Goal: Task Accomplishment & Management: Complete application form

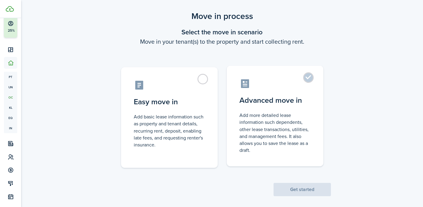
scroll to position [17, 0]
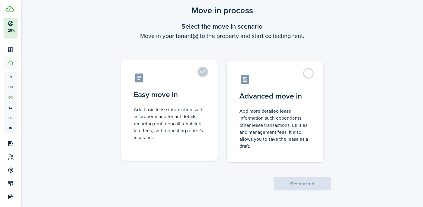
click at [186, 114] on control-radio-card-description "Add basic lease information such as property and tenant details, recurring rent…" at bounding box center [169, 123] width 71 height 35
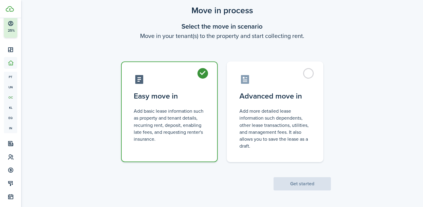
radio input "true"
click at [301, 185] on button "Get started" at bounding box center [301, 183] width 57 height 13
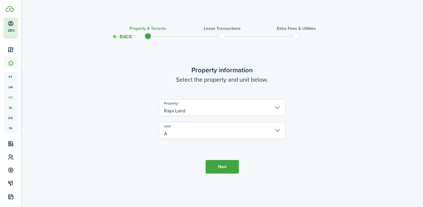
click at [215, 168] on button "Next" at bounding box center [221, 167] width 33 height 14
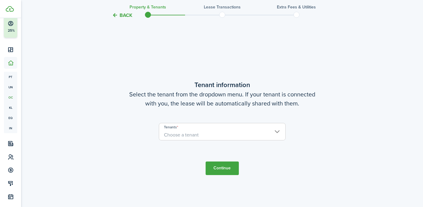
scroll to position [168, 0]
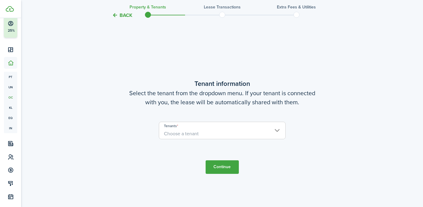
click at [197, 135] on span "Choose a tenant" at bounding box center [181, 133] width 35 height 7
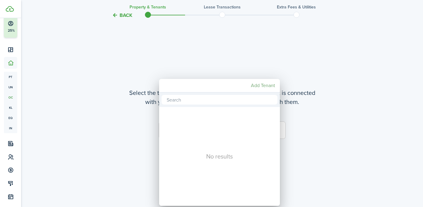
click at [261, 88] on mbsc-button "Add Tenant" at bounding box center [262, 85] width 29 height 11
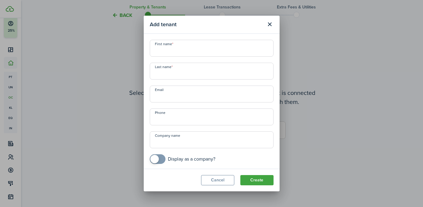
click at [201, 52] on input "First name" at bounding box center [212, 48] width 124 height 17
paste input "[PERSON_NAME]"
type input "[PERSON_NAME]"
click at [184, 76] on input "Last name" at bounding box center [212, 71] width 124 height 17
type input "[PERSON_NAME]"
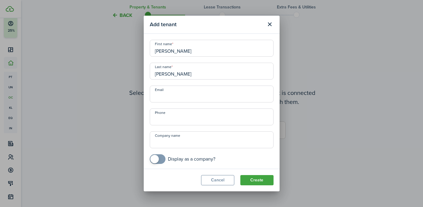
click at [192, 100] on input "Email" at bounding box center [212, 94] width 124 height 17
paste input "[EMAIL_ADDRESS][DOMAIN_NAME]"
type input "[EMAIL_ADDRESS][DOMAIN_NAME]"
click at [188, 116] on input "+1" at bounding box center [212, 117] width 124 height 17
paste input "[PHONE_NUMBER]"
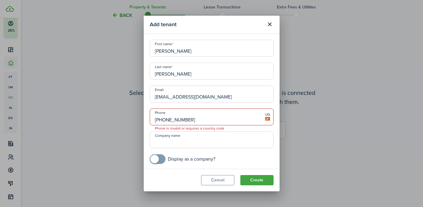
click at [162, 120] on input "[PHONE_NUMBER]" at bounding box center [212, 117] width 124 height 17
click at [268, 117] on span "UG" at bounding box center [267, 114] width 5 height 5
click at [157, 119] on input "[PHONE_NUMBER]" at bounding box center [212, 117] width 124 height 17
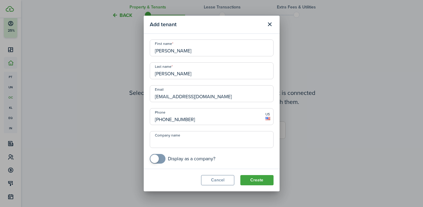
scroll to position [1, 0]
type input "[PHONE_NUMBER]"
click at [260, 183] on button "Create" at bounding box center [256, 180] width 33 height 10
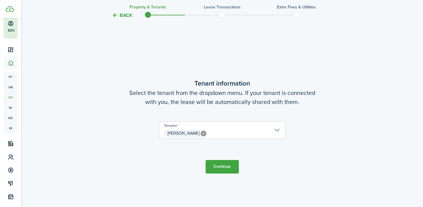
click at [233, 171] on button "Continue" at bounding box center [221, 167] width 33 height 14
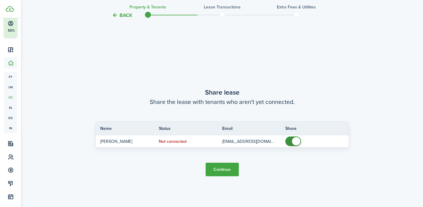
scroll to position [374, 0]
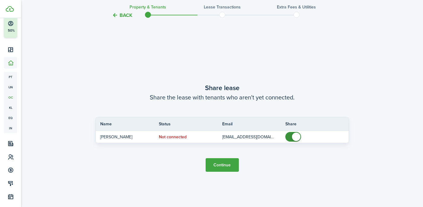
click at [212, 164] on button "Continue" at bounding box center [221, 165] width 33 height 14
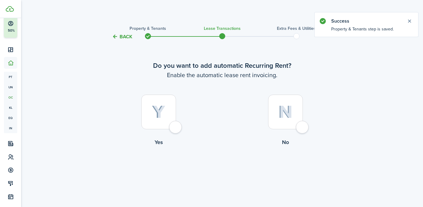
click at [168, 115] on div at bounding box center [158, 112] width 35 height 35
radio input "true"
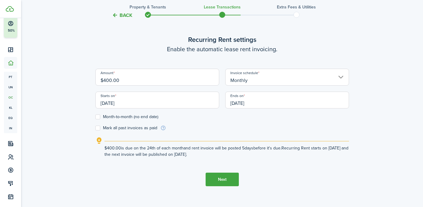
scroll to position [187, 0]
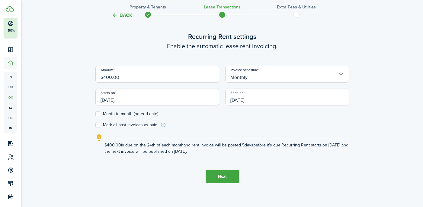
click at [98, 113] on label "Month-to-month (no end date)" at bounding box center [126, 114] width 63 height 5
click at [95, 114] on input "Month-to-month (no end date)" at bounding box center [95, 114] width 0 height 0
checkbox input "true"
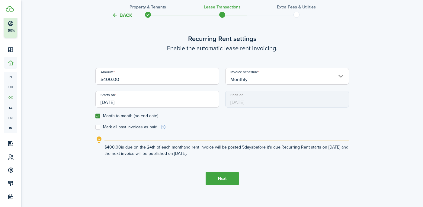
scroll to position [186, 0]
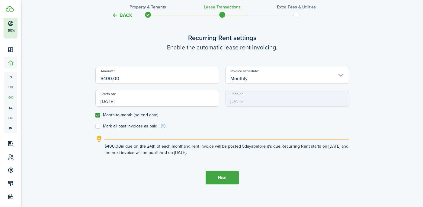
click at [123, 98] on input "[DATE]" at bounding box center [157, 98] width 124 height 17
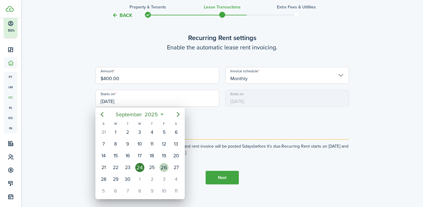
click at [164, 169] on div "26" at bounding box center [163, 167] width 9 height 9
type input "[DATE]"
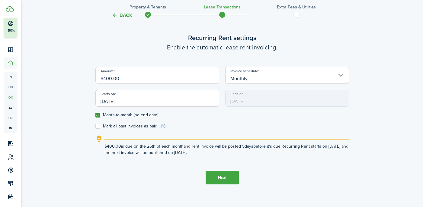
click at [217, 180] on button "Next" at bounding box center [221, 178] width 33 height 14
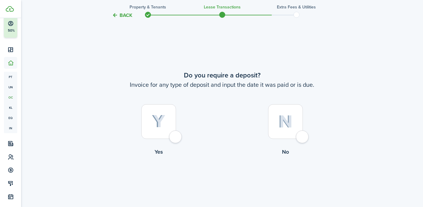
scroll to position [374, 0]
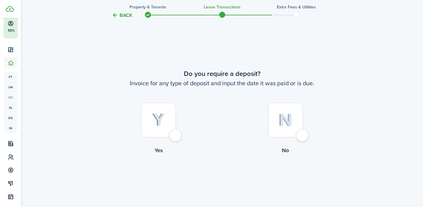
click at [281, 131] on div at bounding box center [285, 120] width 35 height 35
radio input "true"
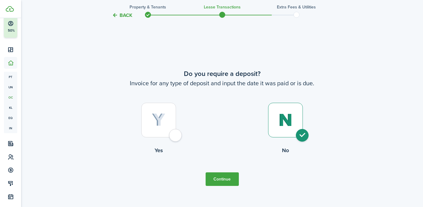
click at [207, 181] on button "Continue" at bounding box center [221, 180] width 33 height 14
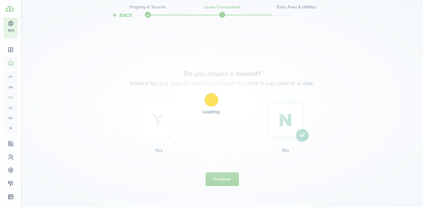
scroll to position [0, 0]
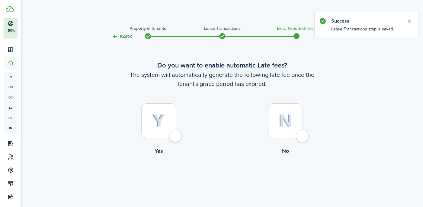
click at [282, 127] on img at bounding box center [285, 120] width 14 height 13
radio input "true"
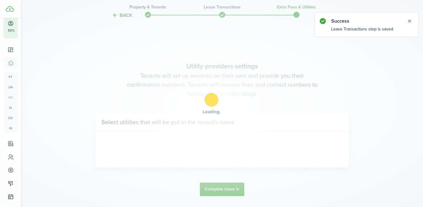
scroll to position [175, 0]
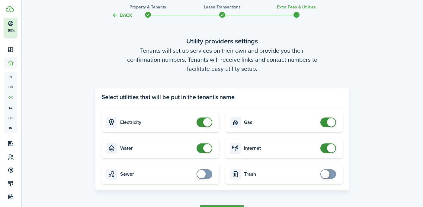
checkbox input "false"
click at [207, 150] on span at bounding box center [207, 148] width 8 height 8
checkbox input "false"
click at [205, 122] on span at bounding box center [207, 122] width 8 height 8
checkbox input "false"
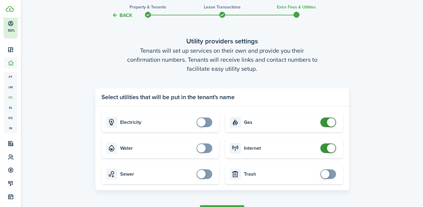
click at [329, 125] on span at bounding box center [331, 122] width 8 height 8
checkbox input "false"
click at [332, 148] on span at bounding box center [331, 148] width 8 height 8
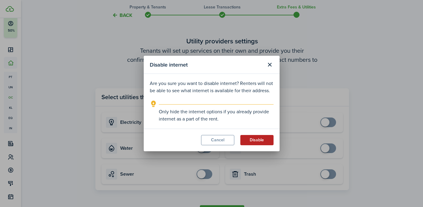
click at [262, 144] on button "Disable" at bounding box center [256, 140] width 33 height 10
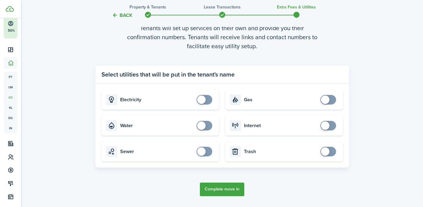
scroll to position [215, 0]
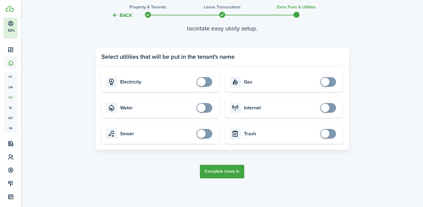
click at [230, 170] on button "Complete move in" at bounding box center [222, 172] width 44 height 14
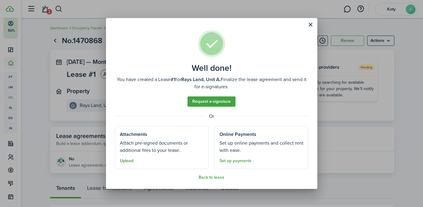
click at [129, 161] on button "Upload" at bounding box center [127, 161] width 14 height 5
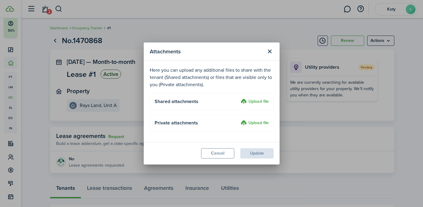
click at [251, 103] on label "Upload file" at bounding box center [254, 101] width 28 height 7
click at [238, 98] on input "Upload file" at bounding box center [238, 98] width 0 height 0
drag, startPoint x: 227, startPoint y: 155, endPoint x: 220, endPoint y: 154, distance: 7.3
click at [227, 155] on button "Cancel" at bounding box center [217, 153] width 33 height 10
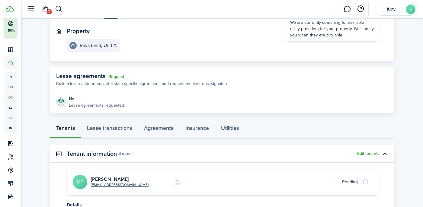
scroll to position [60, 0]
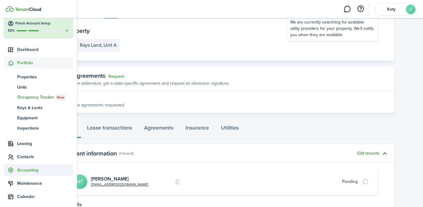
click at [35, 170] on span "Accounting" at bounding box center [45, 170] width 56 height 6
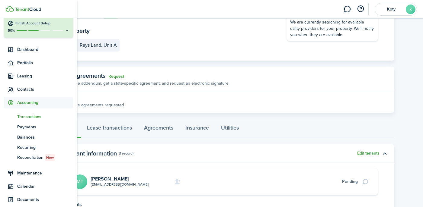
click at [34, 117] on span "Transactions" at bounding box center [45, 117] width 56 height 6
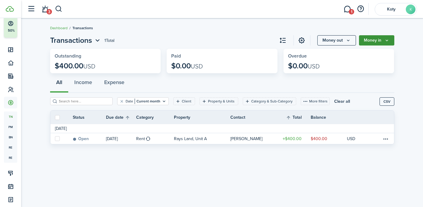
click at [387, 39] on icon "Money in" at bounding box center [386, 40] width 5 height 5
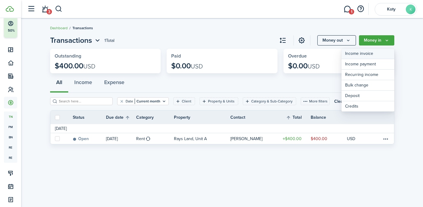
click at [380, 50] on link "Income invoice" at bounding box center [367, 54] width 53 height 11
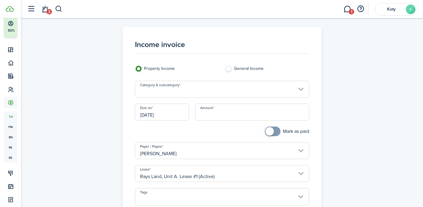
click at [275, 91] on input "Category & subcategory" at bounding box center [222, 89] width 174 height 17
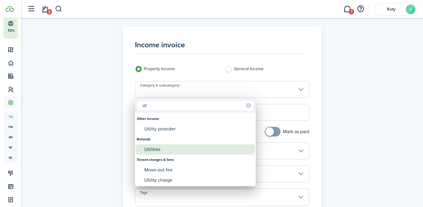
type input "ut"
click at [199, 151] on div "Utilities" at bounding box center [197, 149] width 107 height 10
type input "Refunds / Utilities"
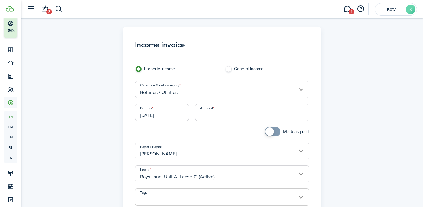
click at [173, 91] on input "Refunds / Utilities" at bounding box center [222, 89] width 174 height 17
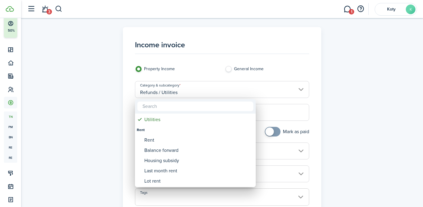
click at [114, 98] on div at bounding box center [211, 104] width 519 height 304
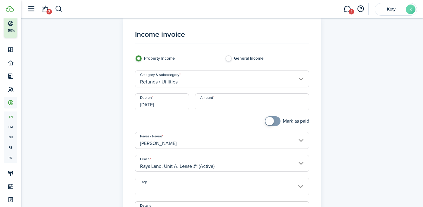
scroll to position [8, 0]
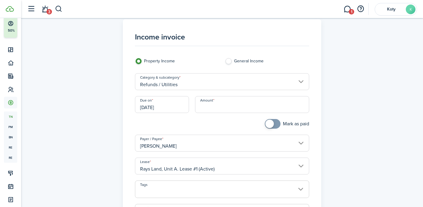
click at [215, 104] on input "Amount" at bounding box center [252, 104] width 114 height 17
paste input "$198"
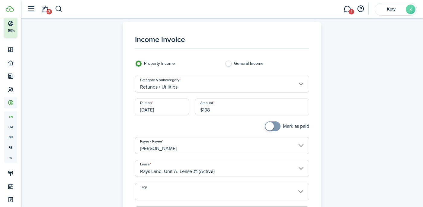
scroll to position [5, 0]
click at [182, 84] on input "Refunds / Utilities" at bounding box center [222, 84] width 174 height 17
type input "$198.00"
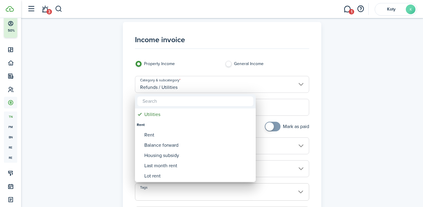
click at [101, 142] on div at bounding box center [211, 104] width 519 height 304
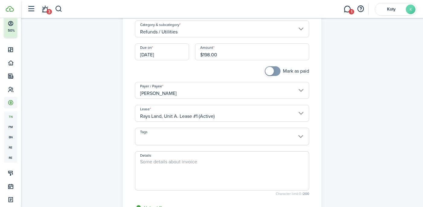
click at [173, 165] on textarea "Details" at bounding box center [221, 172] width 173 height 29
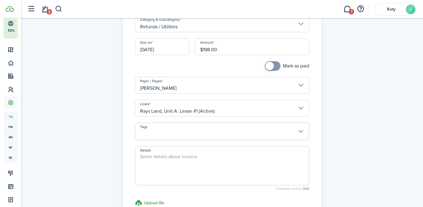
scroll to position [67, 0]
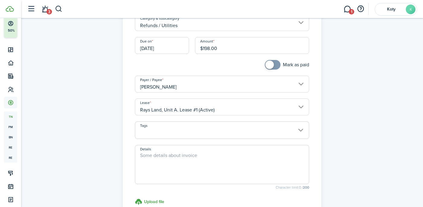
paste textarea "August Utilities"
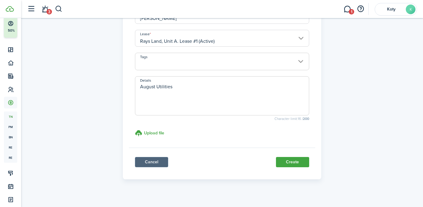
scroll to position [136, 0]
type textarea "August Utilities"
click at [299, 158] on button "Create" at bounding box center [292, 162] width 33 height 10
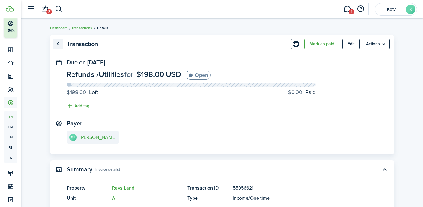
click at [60, 46] on link "Go back" at bounding box center [58, 44] width 10 height 10
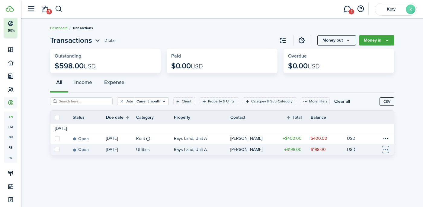
click at [388, 148] on table-menu-btn-icon at bounding box center [385, 149] width 7 height 7
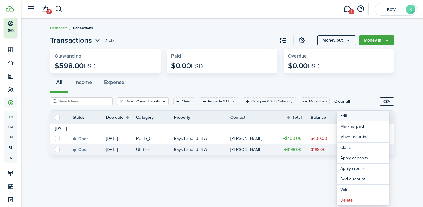
click at [344, 117] on button "Edit" at bounding box center [362, 116] width 53 height 10
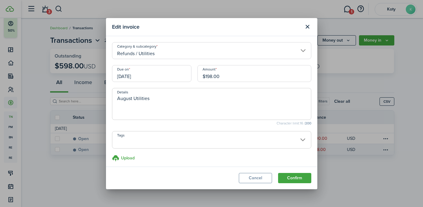
click at [125, 77] on input "[DATE]" at bounding box center [151, 73] width 79 height 17
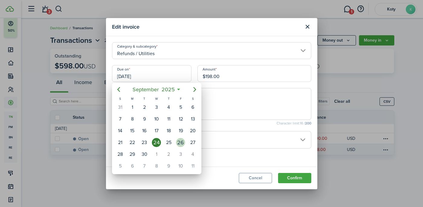
drag, startPoint x: 180, startPoint y: 144, endPoint x: 186, endPoint y: 144, distance: 5.4
click at [180, 144] on div "26" at bounding box center [180, 142] width 9 height 9
type input "[DATE]"
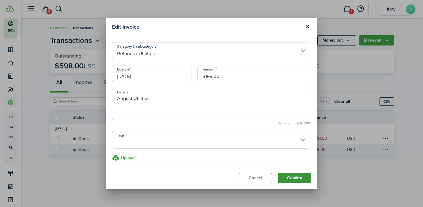
drag, startPoint x: 304, startPoint y: 177, endPoint x: 289, endPoint y: 176, distance: 14.5
click at [303, 176] on button "Confirm" at bounding box center [294, 178] width 33 height 10
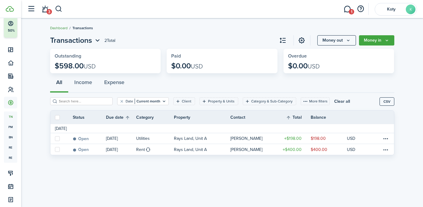
click at [61, 28] on link "Dashboard" at bounding box center [58, 27] width 17 height 5
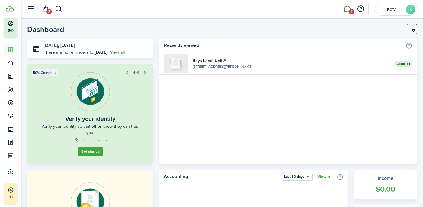
click at [349, 11] on span "1" at bounding box center [350, 11] width 5 height 5
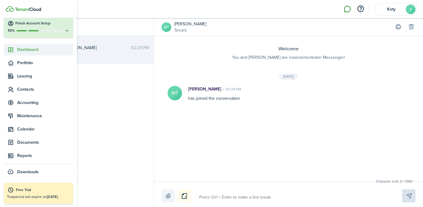
drag, startPoint x: 24, startPoint y: 49, endPoint x: 50, endPoint y: 53, distance: 25.7
click at [25, 49] on span "Dashboard" at bounding box center [45, 49] width 56 height 6
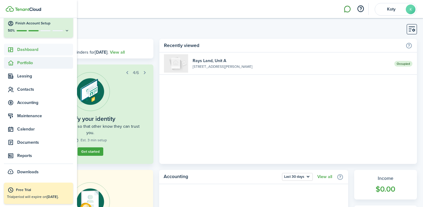
click at [27, 66] on span "Portfolio" at bounding box center [38, 63] width 69 height 12
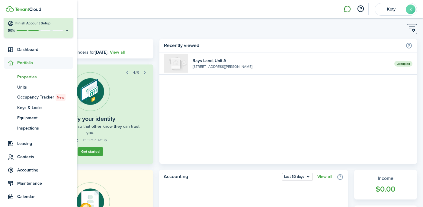
click at [51, 80] on link "pt Properties" at bounding box center [38, 77] width 69 height 10
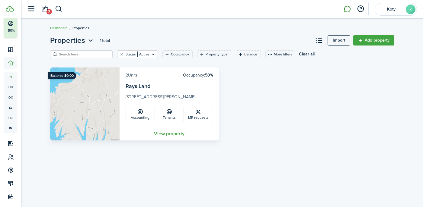
click at [134, 76] on link "2 Units" at bounding box center [131, 75] width 12 height 6
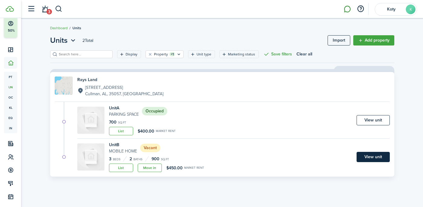
click at [381, 160] on link "View unit" at bounding box center [372, 157] width 33 height 10
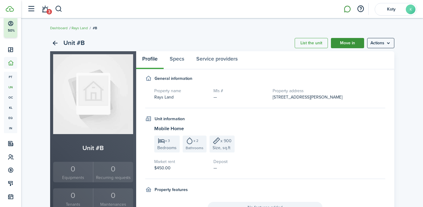
click at [351, 43] on link "Move in" at bounding box center [347, 43] width 33 height 10
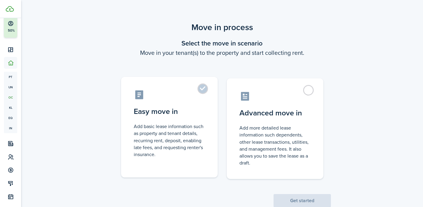
click at [206, 86] on label "Easy move in Add basic lease information such as property and tenant details, r…" at bounding box center [169, 127] width 97 height 101
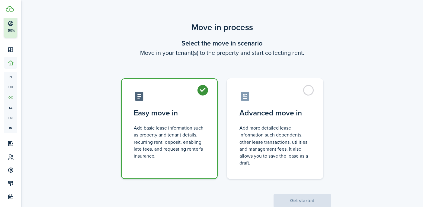
radio input "true"
click at [326, 197] on button "Get started" at bounding box center [301, 200] width 57 height 13
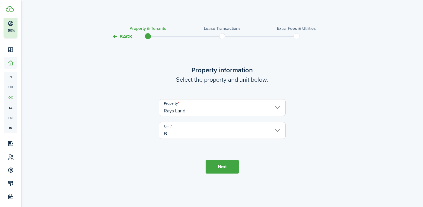
click at [232, 164] on button "Next" at bounding box center [221, 167] width 33 height 14
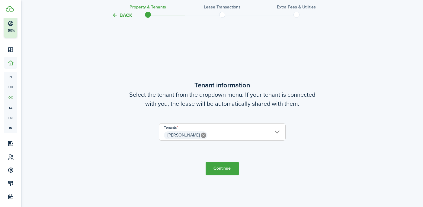
scroll to position [167, 0]
click at [128, 14] on button "Back" at bounding box center [122, 15] width 20 height 6
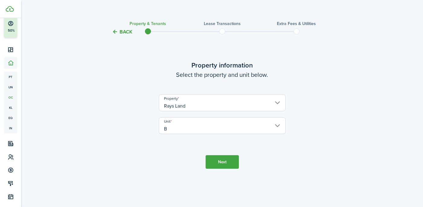
scroll to position [0, 0]
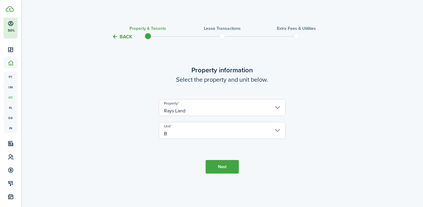
click at [206, 109] on input "Rays Land" at bounding box center [222, 107] width 127 height 17
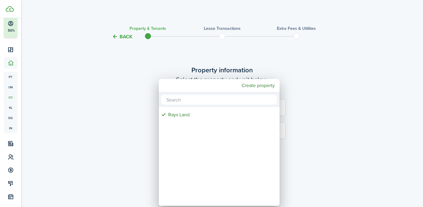
click at [297, 136] on div at bounding box center [211, 104] width 519 height 304
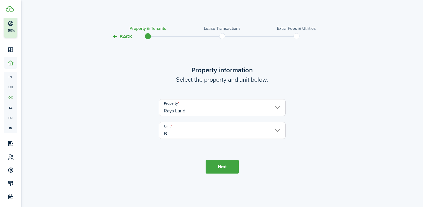
drag, startPoint x: 111, startPoint y: 32, endPoint x: 116, endPoint y: 33, distance: 5.3
click at [114, 32] on tc-wizard-header "Back Property & Tenants Lease Transactions Extra fees & Utilities" at bounding box center [222, 34] width 262 height 27
click at [116, 33] on tc-wizard-header "Back Property & Tenants Lease Transactions Extra fees & Utilities" at bounding box center [222, 34] width 262 height 27
click at [120, 35] on button "Back" at bounding box center [122, 36] width 20 height 6
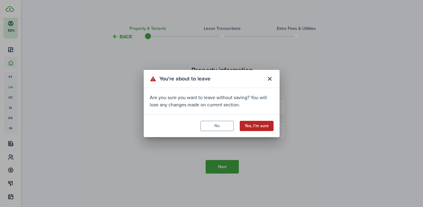
click at [251, 126] on button "Yes, I'm sure" at bounding box center [257, 126] width 34 height 10
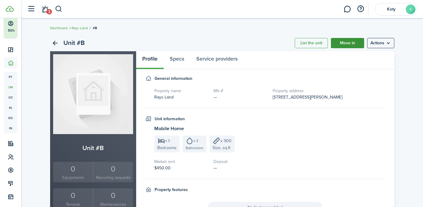
click at [338, 40] on link "Move in" at bounding box center [347, 43] width 33 height 10
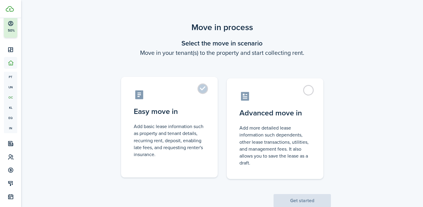
click at [175, 127] on control-radio-card-description "Add basic lease information such as property and tenant details, recurring rent…" at bounding box center [169, 140] width 71 height 35
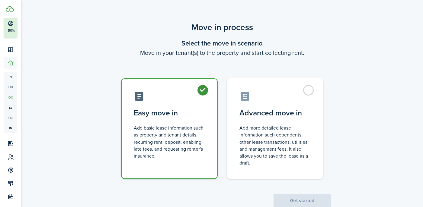
radio input "true"
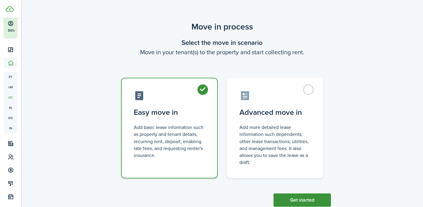
click at [300, 197] on button "Get started" at bounding box center [301, 200] width 57 height 13
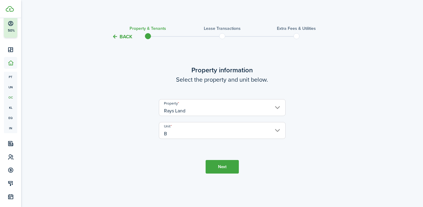
click at [211, 157] on tc-wizard-step "Property information Select the property and unit below. Property Rays Land Uni…" at bounding box center [221, 119] width 253 height 142
click at [215, 160] on button "Next" at bounding box center [221, 167] width 33 height 14
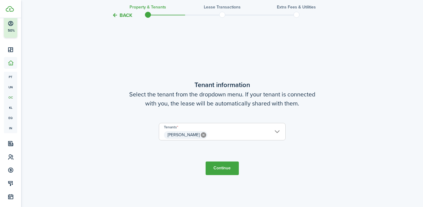
scroll to position [167, 0]
click at [239, 137] on span "[PERSON_NAME]" at bounding box center [222, 135] width 126 height 10
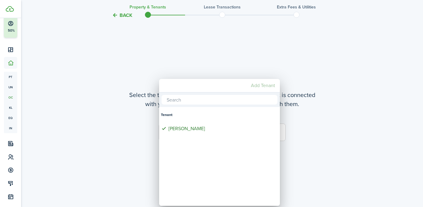
click at [262, 87] on mbsc-button "Add Tenant" at bounding box center [262, 85] width 29 height 11
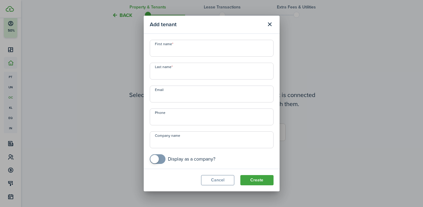
click at [175, 50] on input "First name" at bounding box center [212, 48] width 124 height 17
paste input "Katelyn"
type input "Katelyn"
click at [201, 71] on input "Last name" at bounding box center [212, 71] width 124 height 17
paste input "[PERSON_NAME]"
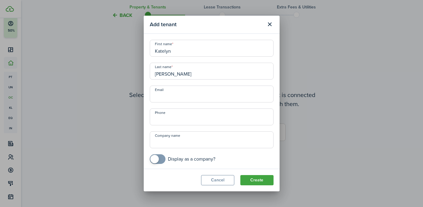
type input "[PERSON_NAME]"
click at [221, 95] on input "Email" at bounding box center [212, 94] width 124 height 17
paste input "[EMAIL_ADDRESS][DOMAIN_NAME]"
type input "[EMAIL_ADDRESS][DOMAIN_NAME]"
click at [195, 124] on input "+1" at bounding box center [212, 117] width 124 height 17
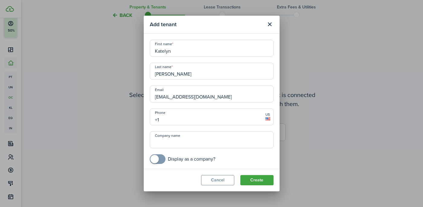
paste input "[PHONE_NUMBER]"
type input "[PHONE_NUMBER]"
click at [195, 145] on input "Company name" at bounding box center [212, 140] width 124 height 17
click at [253, 179] on button "Create" at bounding box center [256, 180] width 33 height 10
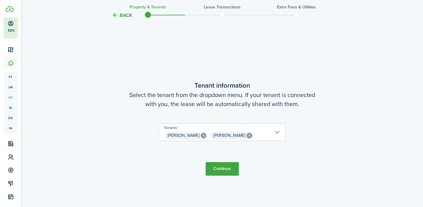
click at [201, 138] on icon at bounding box center [203, 135] width 5 height 5
type input "[PERSON_NAME]"
click at [227, 174] on button "Continue" at bounding box center [221, 169] width 33 height 14
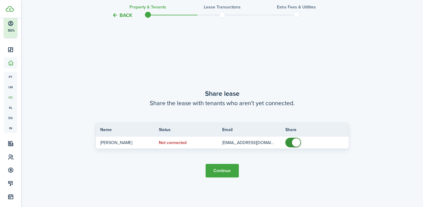
scroll to position [374, 0]
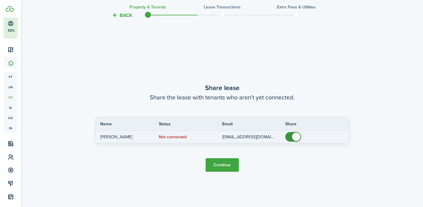
click at [177, 138] on status "Not connected" at bounding box center [173, 137] width 28 height 5
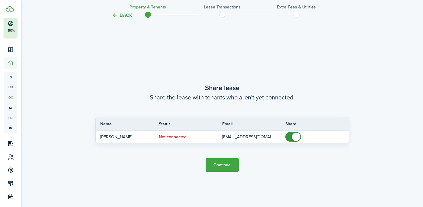
click at [229, 165] on button "Continue" at bounding box center [221, 165] width 33 height 14
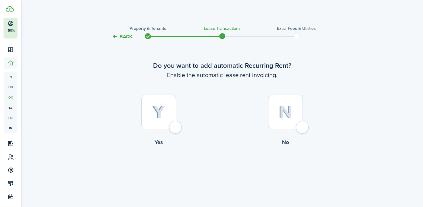
click at [173, 129] on div at bounding box center [158, 112] width 35 height 35
radio input "true"
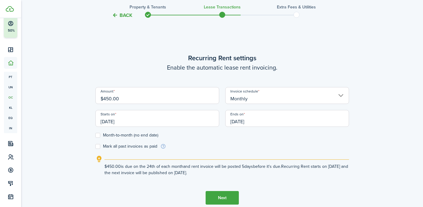
scroll to position [167, 0]
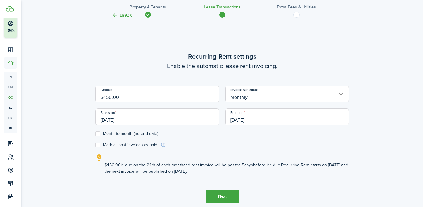
click at [114, 122] on input "[DATE]" at bounding box center [157, 117] width 124 height 17
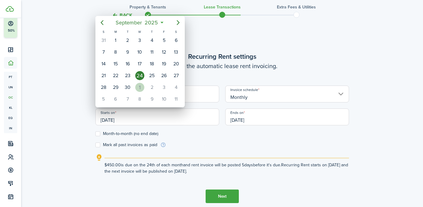
click at [142, 88] on div "1" at bounding box center [139, 87] width 9 height 9
type input "[DATE]"
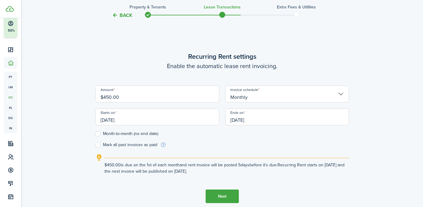
scroll to position [207, 0]
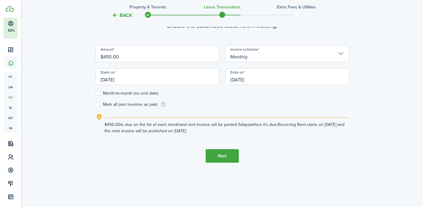
click at [246, 77] on input "[DATE]" at bounding box center [287, 76] width 124 height 17
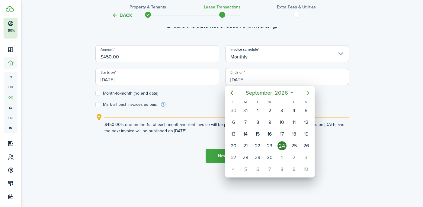
click at [308, 93] on icon "Next page" at bounding box center [307, 92] width 3 height 5
click at [233, 112] on div "1" at bounding box center [233, 110] width 9 height 9
type input "[DATE]"
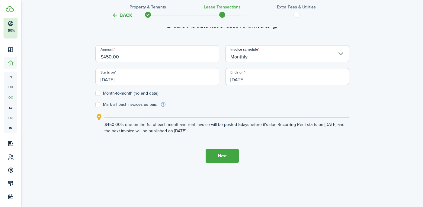
click at [221, 155] on button "Next" at bounding box center [221, 156] width 33 height 14
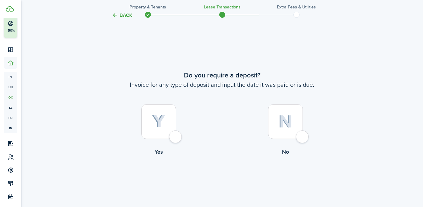
scroll to position [374, 0]
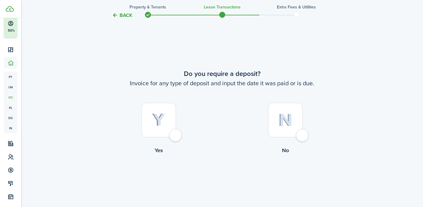
click at [293, 134] on div at bounding box center [285, 120] width 35 height 35
radio input "true"
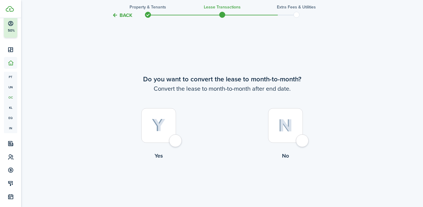
scroll to position [581, 0]
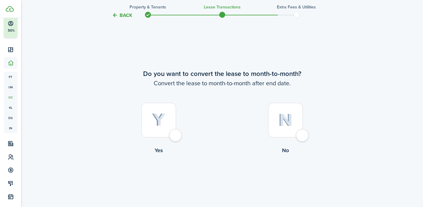
click at [159, 132] on div at bounding box center [158, 120] width 35 height 35
radio input "true"
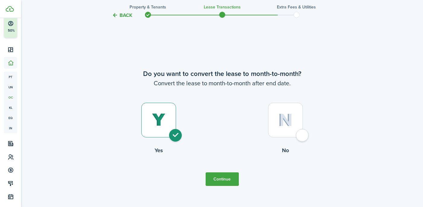
click at [218, 175] on button "Continue" at bounding box center [221, 180] width 33 height 14
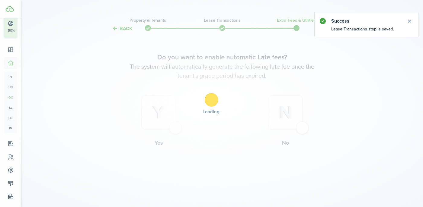
scroll to position [0, 0]
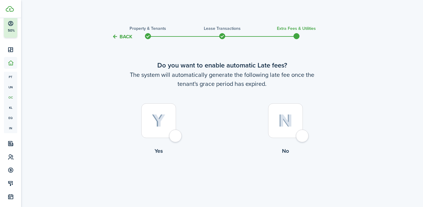
click at [295, 138] on label "No" at bounding box center [285, 130] width 127 height 55
radio input "true"
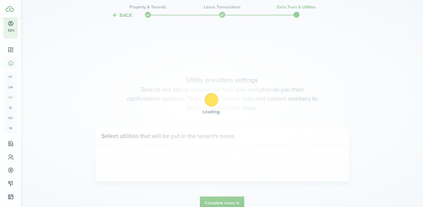
scroll to position [175, 0]
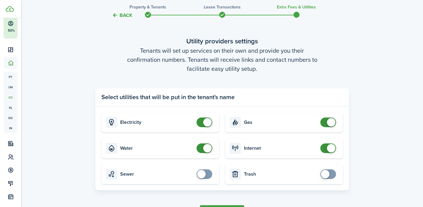
checkbox input "true"
click at [328, 177] on span at bounding box center [328, 175] width 6 height 10
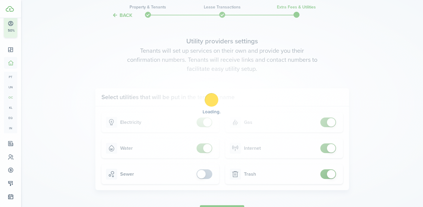
scroll to position [215, 0]
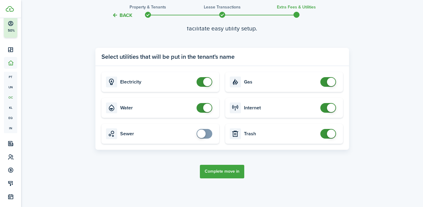
click at [235, 172] on button "Complete move in" at bounding box center [222, 172] width 44 height 14
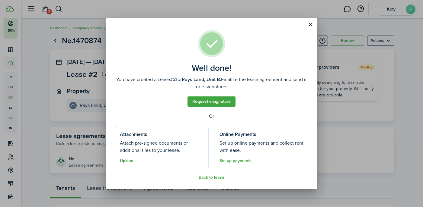
click at [129, 162] on button "Upload" at bounding box center [127, 161] width 14 height 5
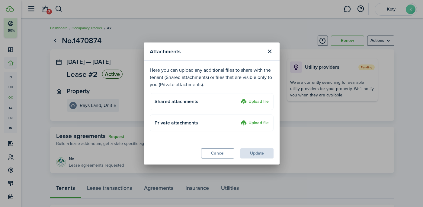
click at [253, 102] on label "Upload file" at bounding box center [254, 101] width 28 height 7
click at [238, 98] on input "Upload file" at bounding box center [238, 98] width 0 height 0
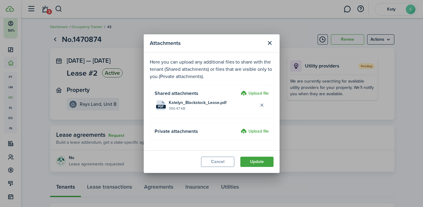
scroll to position [3, 0]
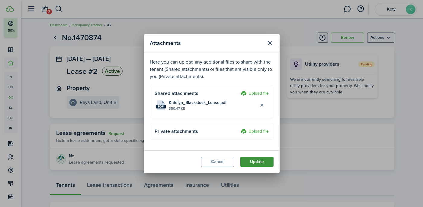
click at [251, 161] on button "Update" at bounding box center [256, 162] width 33 height 10
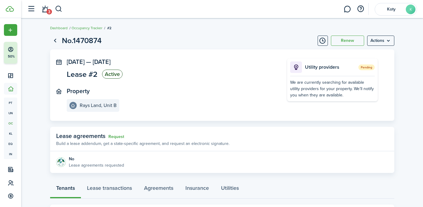
scroll to position [1, 0]
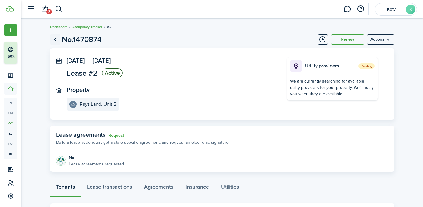
click at [57, 41] on link "Go back" at bounding box center [55, 39] width 10 height 10
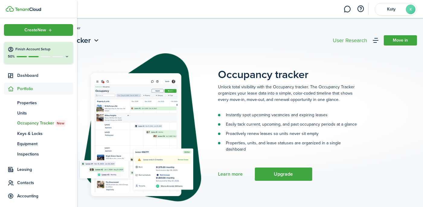
click at [25, 10] on img at bounding box center [28, 10] width 26 height 4
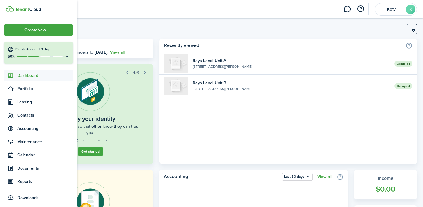
click at [24, 78] on span "Dashboard" at bounding box center [45, 75] width 56 height 6
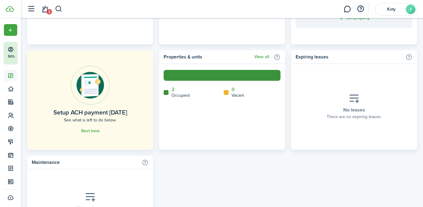
scroll to position [333, 0]
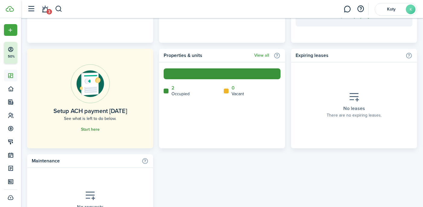
click at [93, 129] on link "Start here" at bounding box center [90, 129] width 19 height 5
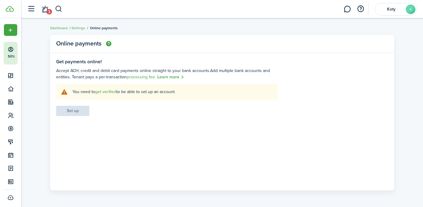
click at [73, 112] on settings-fieldset-body "You need to get verified to be able to set up an account. Set up" at bounding box center [166, 100] width 221 height 32
click at [111, 92] on link "get verified" at bounding box center [105, 92] width 21 height 6
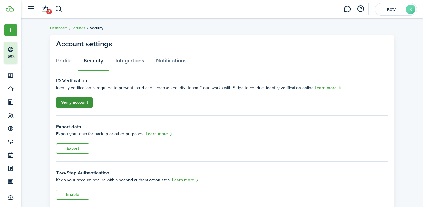
click at [80, 105] on link "Verify account" at bounding box center [74, 102] width 37 height 10
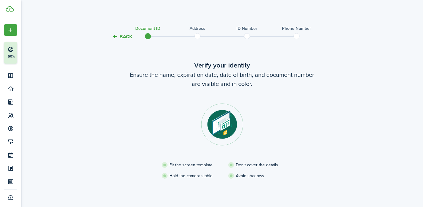
scroll to position [44, 0]
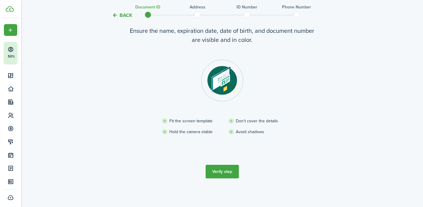
click at [224, 175] on button "Verify step" at bounding box center [221, 172] width 33 height 14
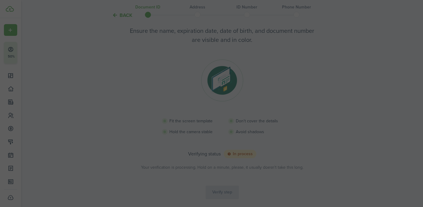
scroll to position [41, 0]
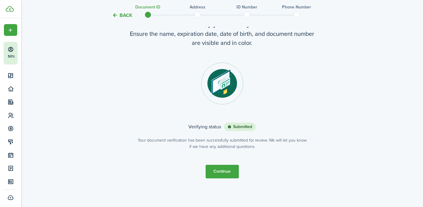
click at [229, 171] on button "Continue" at bounding box center [221, 172] width 33 height 14
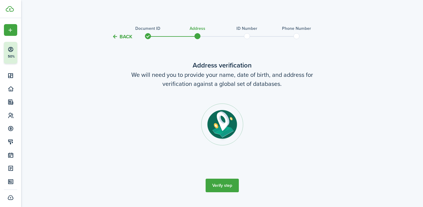
click at [229, 187] on button "Verify step" at bounding box center [221, 186] width 33 height 14
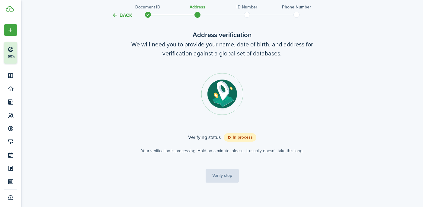
scroll to position [35, 0]
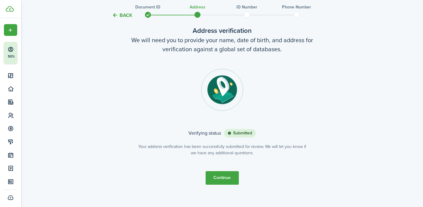
click at [225, 179] on button "Continue" at bounding box center [221, 178] width 33 height 14
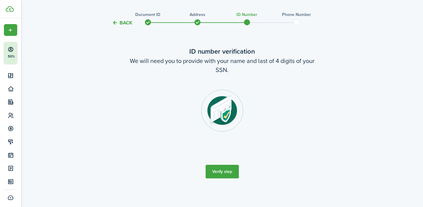
scroll to position [0, 0]
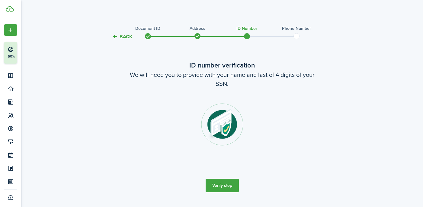
click at [226, 186] on button "Verify step" at bounding box center [221, 186] width 33 height 14
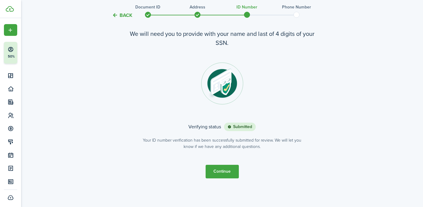
scroll to position [41, 0]
click at [229, 170] on button "Continue" at bounding box center [221, 172] width 33 height 14
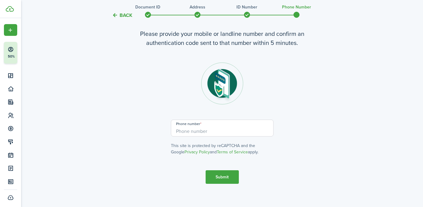
scroll to position [0, 0]
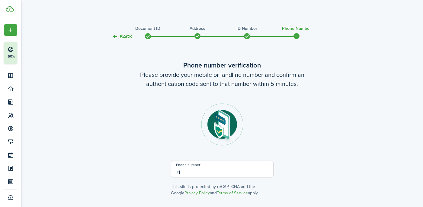
click at [228, 170] on input "+1" at bounding box center [222, 169] width 103 height 17
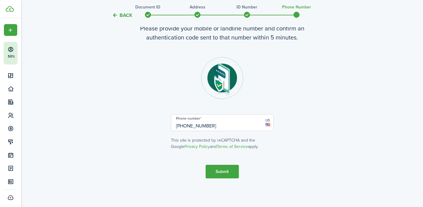
type input "[PHONE_NUMBER]"
click at [227, 172] on button "Submit" at bounding box center [221, 172] width 33 height 14
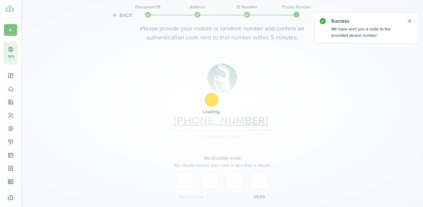
scroll to position [97, 0]
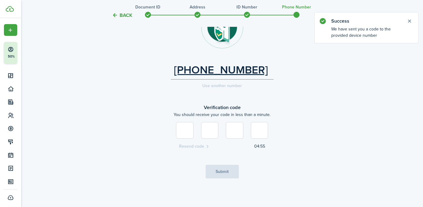
type input "3"
type input "0"
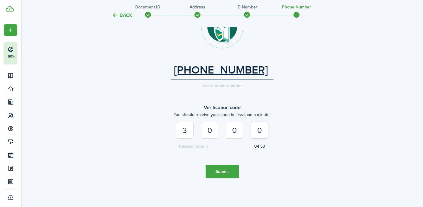
type input "0"
click at [213, 169] on button "Submit" at bounding box center [221, 172] width 33 height 14
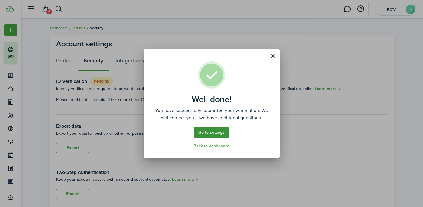
click at [221, 130] on link "Go to settings" at bounding box center [211, 133] width 36 height 10
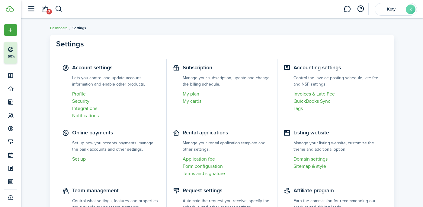
click at [82, 160] on link "Set up" at bounding box center [116, 159] width 88 height 7
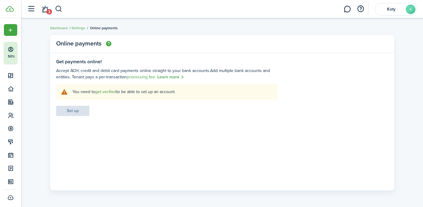
click at [104, 94] on link "get verified" at bounding box center [105, 92] width 21 height 6
